Goal: Navigation & Orientation: Find specific page/section

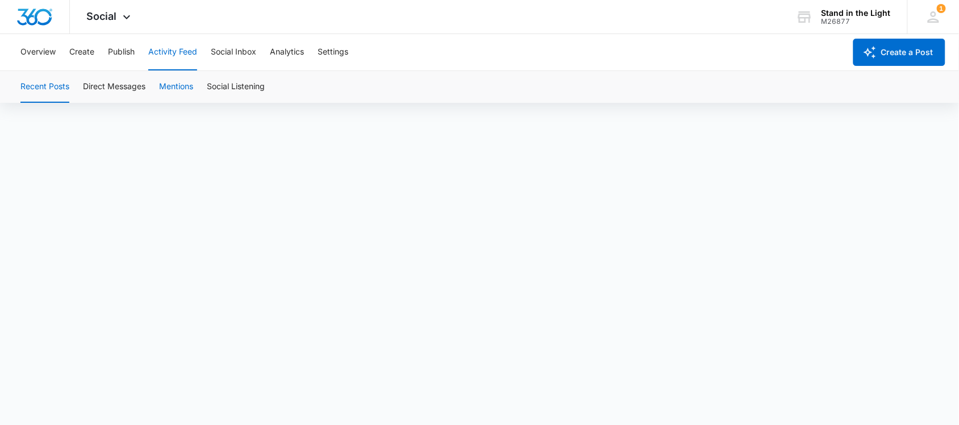
click at [182, 88] on button "Mentions" at bounding box center [176, 87] width 34 height 32
click at [235, 83] on button "Social Listening" at bounding box center [236, 87] width 58 height 32
click at [38, 48] on button "Overview" at bounding box center [37, 52] width 35 height 36
